Goal: Book appointment/travel/reservation

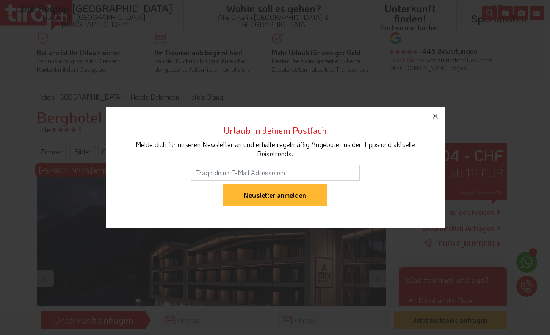
click at [440, 121] on button "button" at bounding box center [435, 116] width 19 height 19
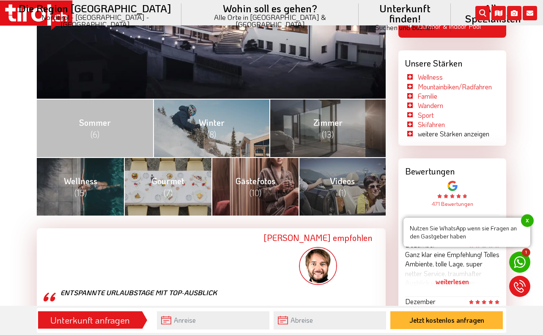
scroll to position [294, 0]
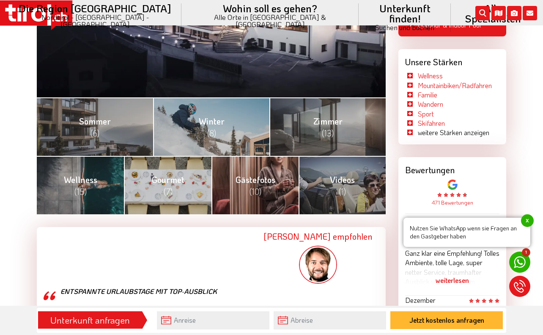
click at [96, 132] on span "(6)" at bounding box center [95, 132] width 9 height 11
click at [257, 183] on span "Gästefotos (10)" at bounding box center [256, 185] width 40 height 23
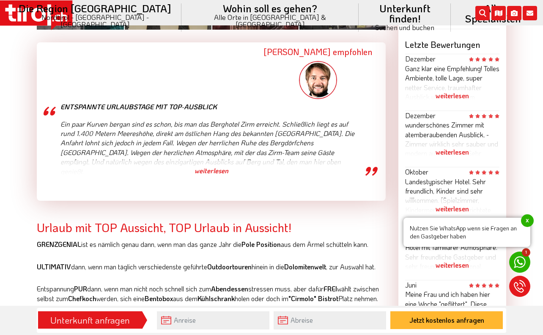
scroll to position [479, 0]
click at [213, 167] on div "weiterlesen" at bounding box center [211, 169] width 302 height 21
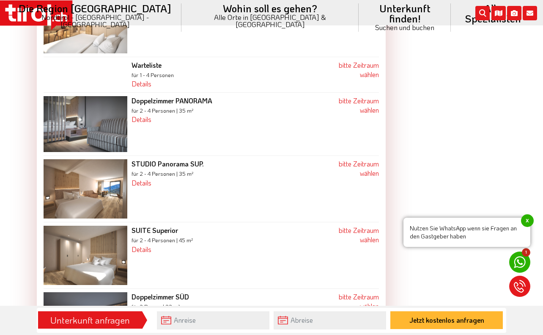
scroll to position [1141, 0]
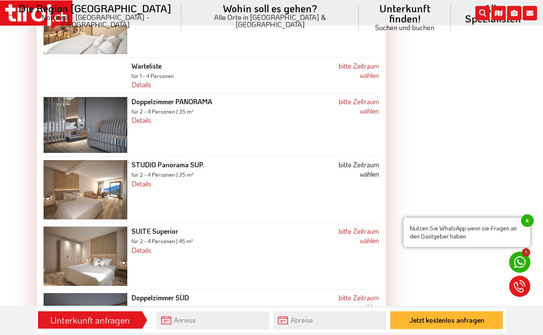
click at [364, 174] on link "bitte Zeitraum wählen" at bounding box center [359, 169] width 40 height 18
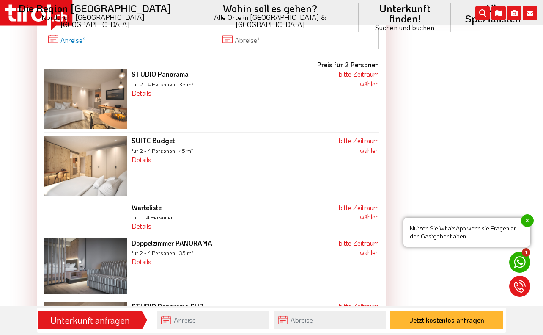
click at [55, 40] on input "Anreise" at bounding box center [125, 39] width 162 height 20
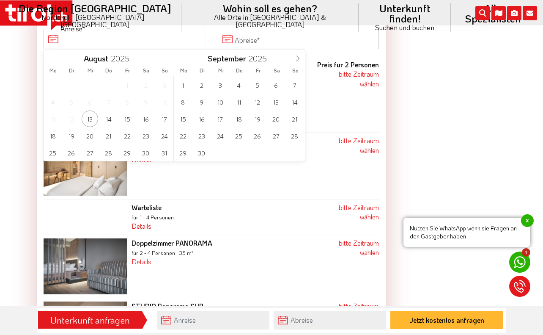
click at [301, 62] on span at bounding box center [298, 57] width 14 height 14
click at [183, 103] on span "6" at bounding box center [183, 101] width 16 height 16
click at [294, 102] on span "9" at bounding box center [294, 101] width 16 height 16
type input "[DATE]"
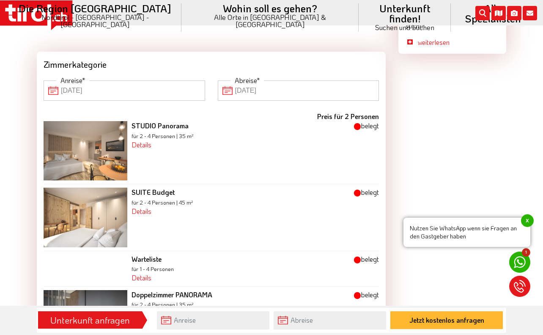
scroll to position [949, 0]
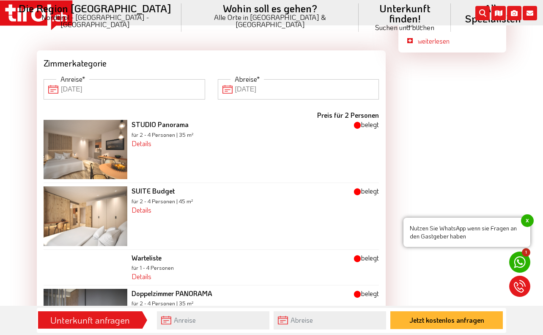
click at [56, 87] on input "[DATE]" at bounding box center [125, 89] width 162 height 20
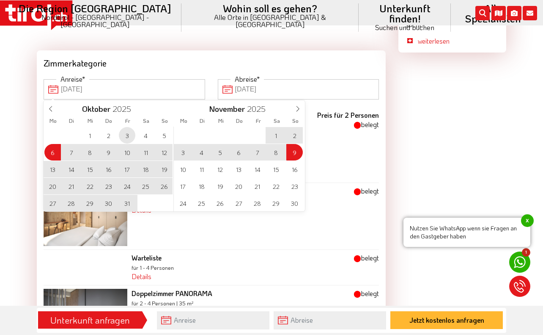
click at [128, 141] on span "3" at bounding box center [127, 135] width 16 height 16
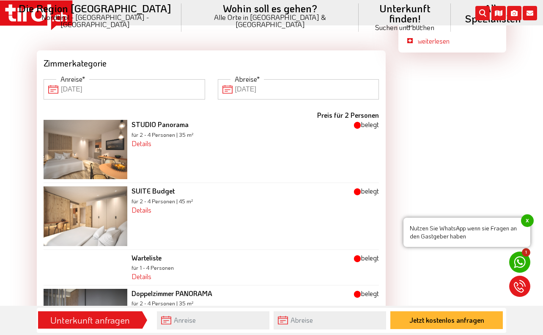
click at [225, 97] on input "[DATE]" at bounding box center [299, 89] width 162 height 20
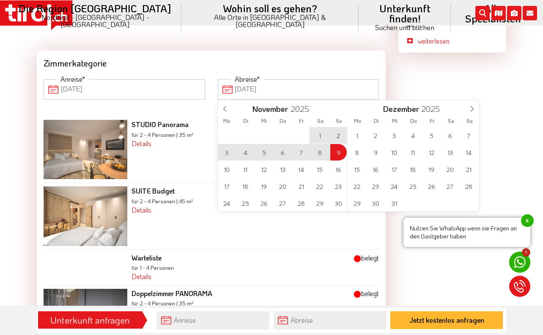
click at [224, 110] on icon at bounding box center [224, 108] width 3 height 5
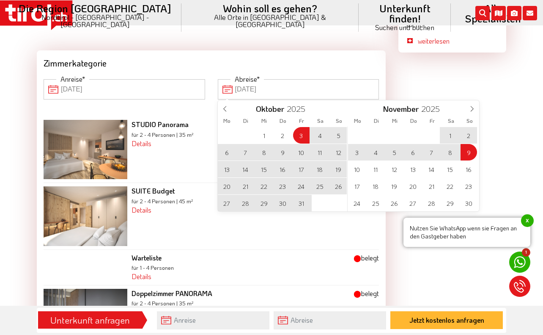
click at [288, 158] on span "9" at bounding box center [283, 152] width 16 height 16
type input "[DATE]"
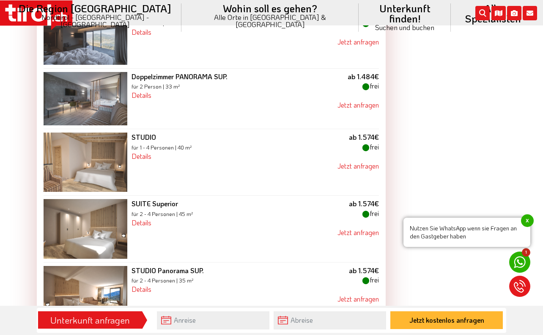
scroll to position [1194, 0]
